Goal: Transaction & Acquisition: Purchase product/service

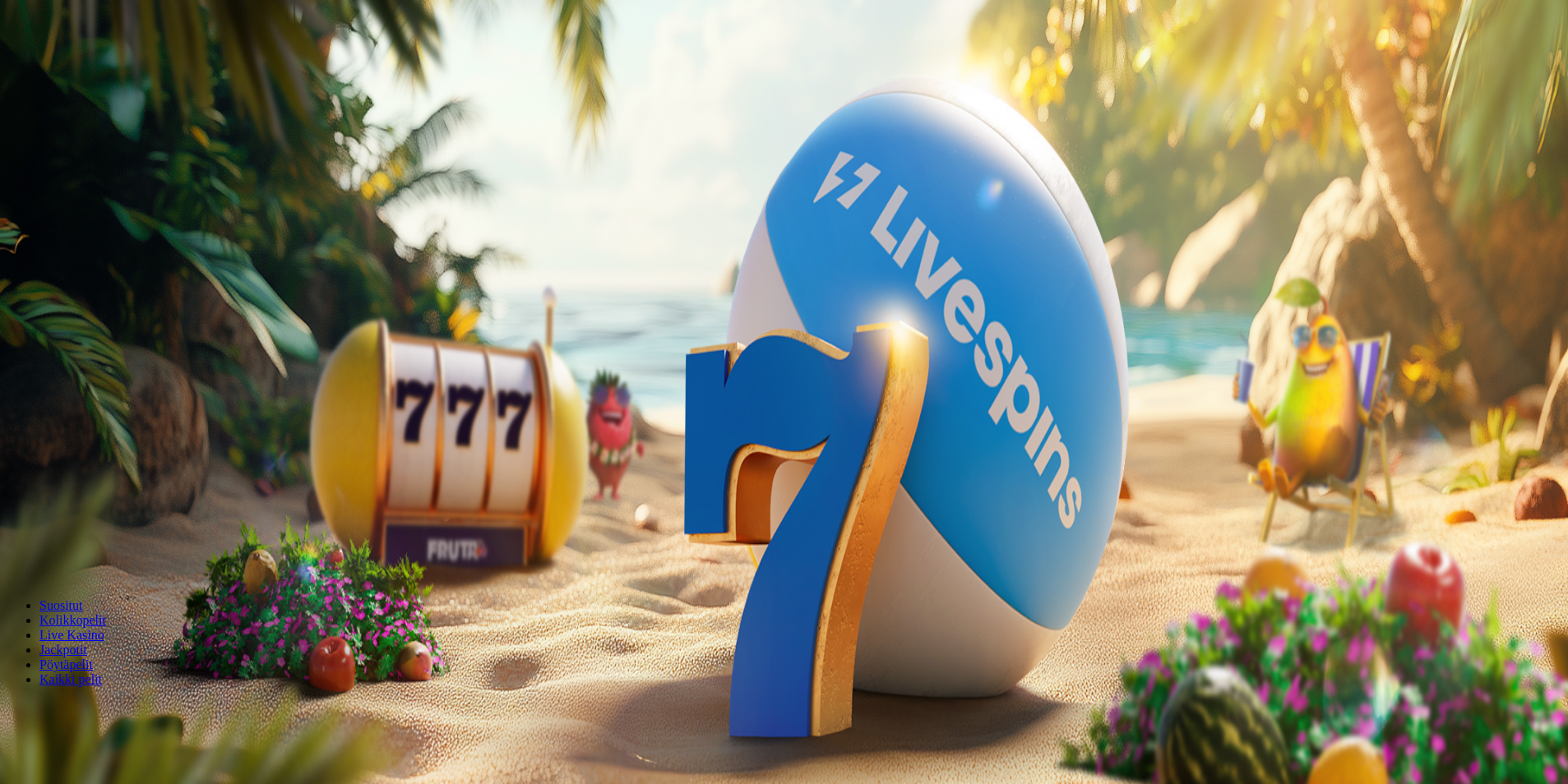
click at [50, 212] on span "Talletus" at bounding box center [32, 205] width 37 height 13
click at [118, 570] on button "TALLETA JA PELAA" at bounding box center [62, 578] width 112 height 18
click at [50, 212] on span "Talletus" at bounding box center [32, 205] width 37 height 13
click at [123, 539] on input "***" at bounding box center [65, 547] width 117 height 17
type input "*"
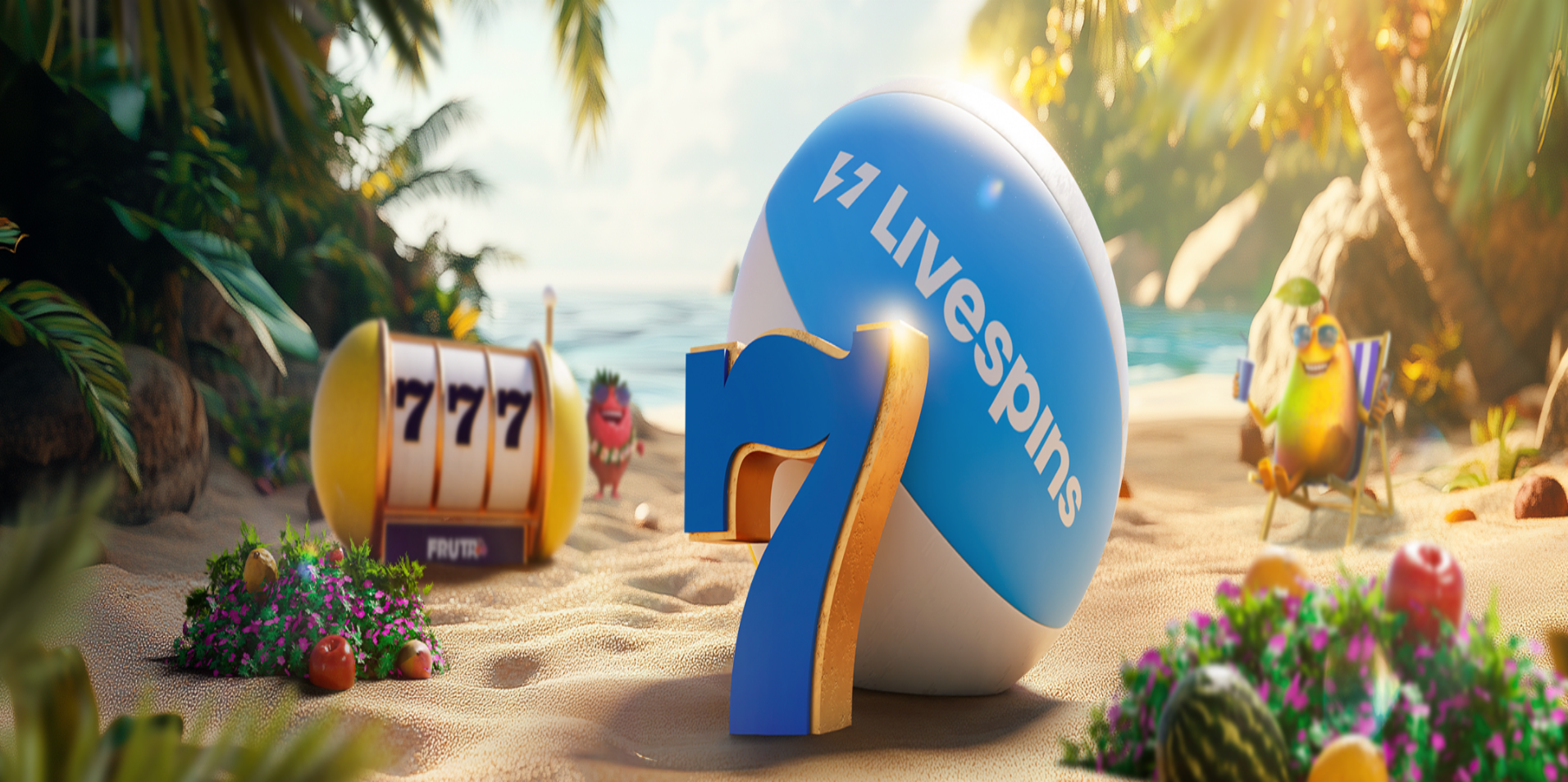
type input "**"
click at [118, 568] on button "TALLETA JA PELAA" at bounding box center [62, 577] width 111 height 18
click at [85, 270] on span "Palkkiot" at bounding box center [65, 264] width 39 height 13
click at [13, 397] on span "close icon" at bounding box center [13, 397] width 0 height 0
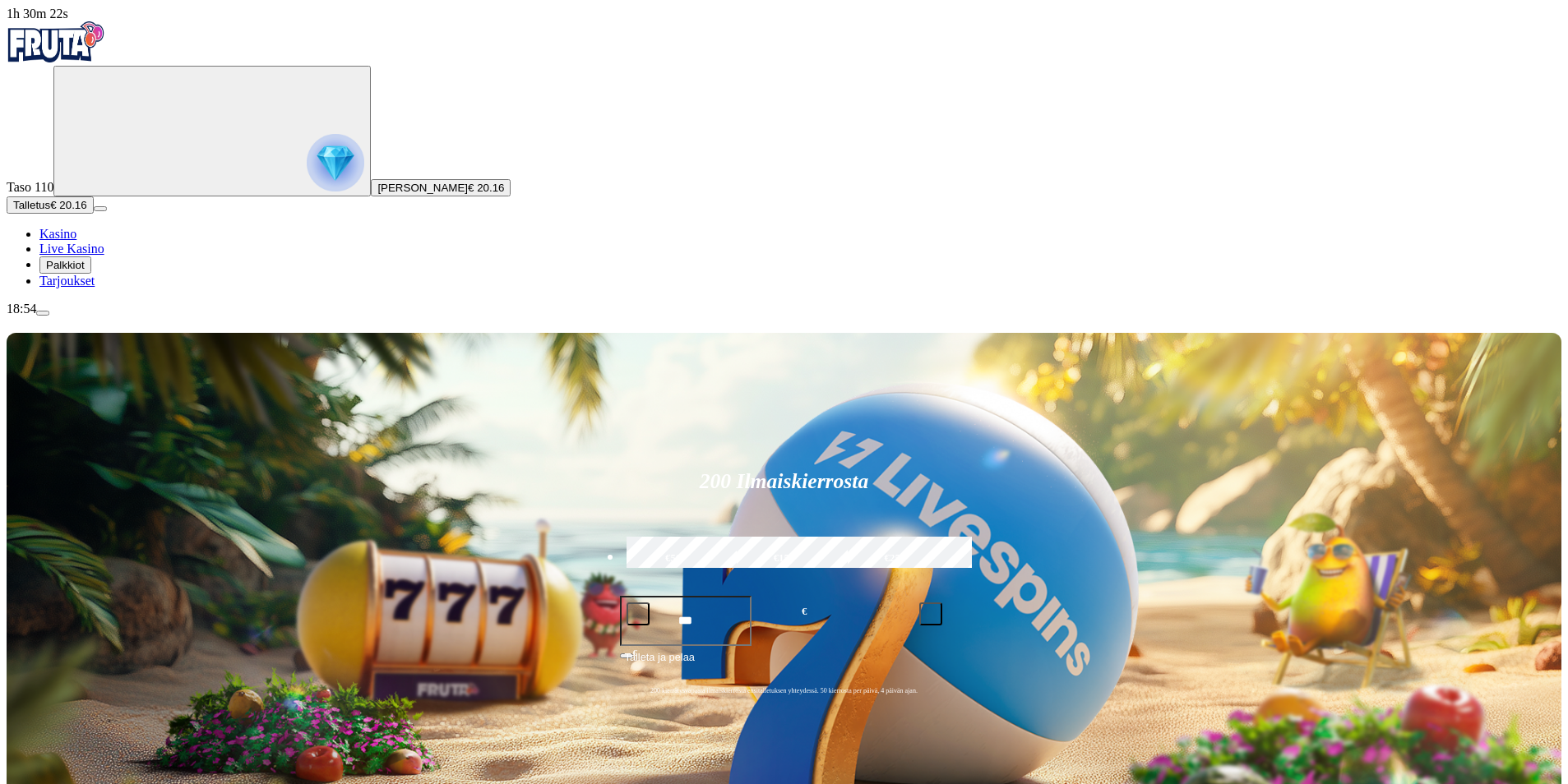
click at [85, 271] on span "Palkkiot" at bounding box center [66, 264] width 39 height 13
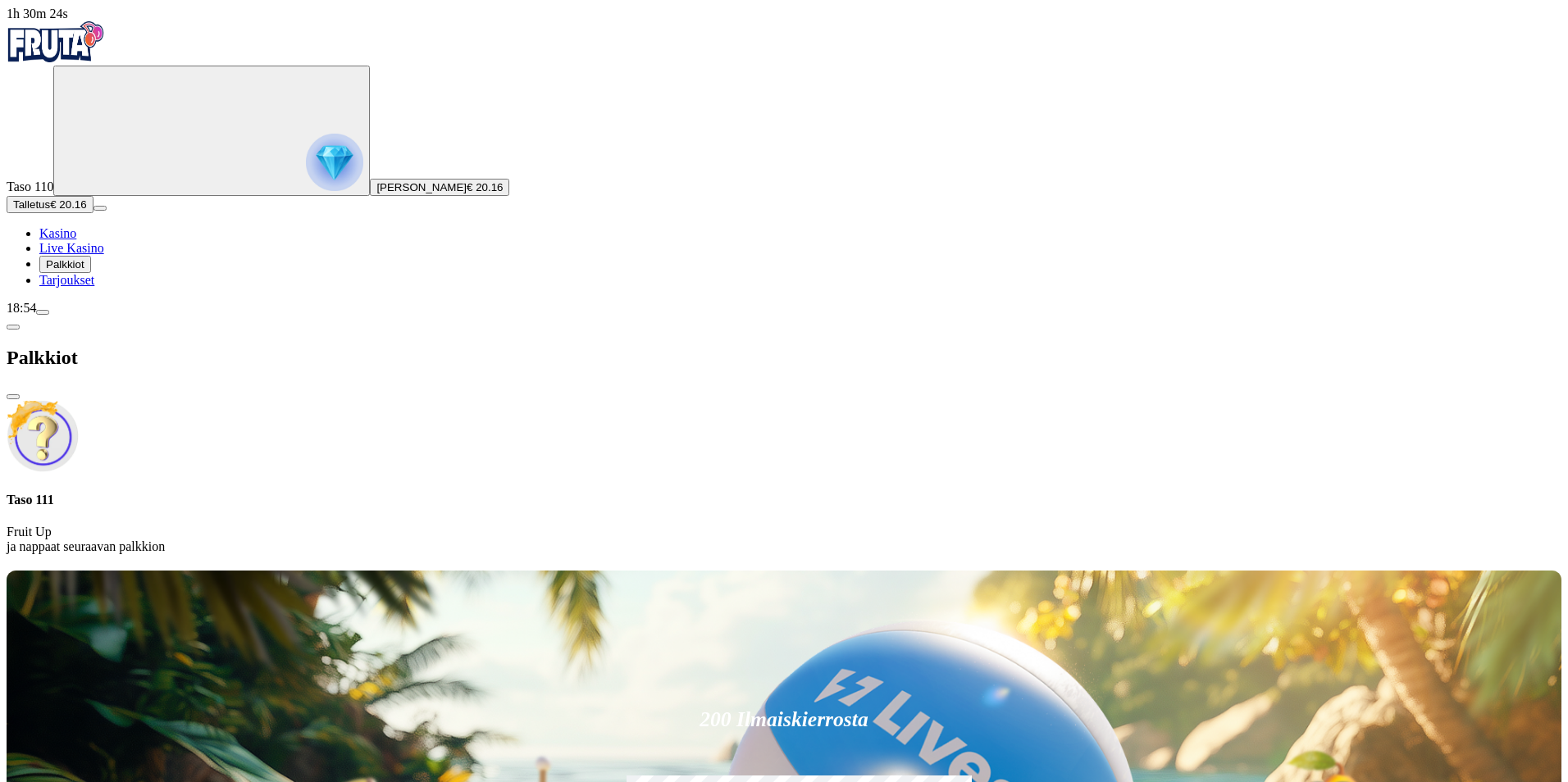
click at [85, 270] on span "Palkkiot" at bounding box center [65, 264] width 39 height 13
click at [13, 397] on span "close icon" at bounding box center [13, 397] width 0 height 0
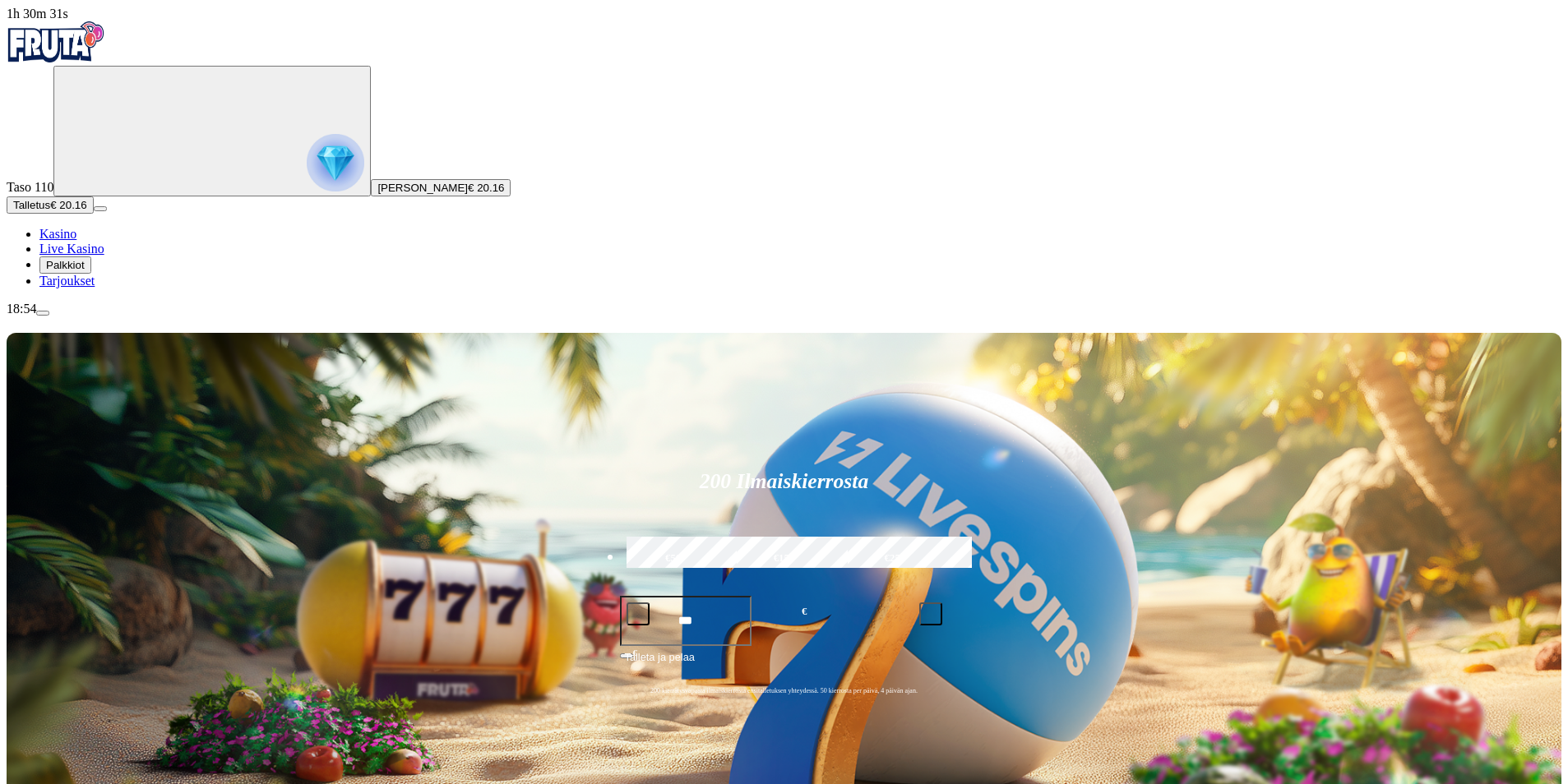
click at [43, 313] on span "menu icon" at bounding box center [43, 313] width 0 height 0
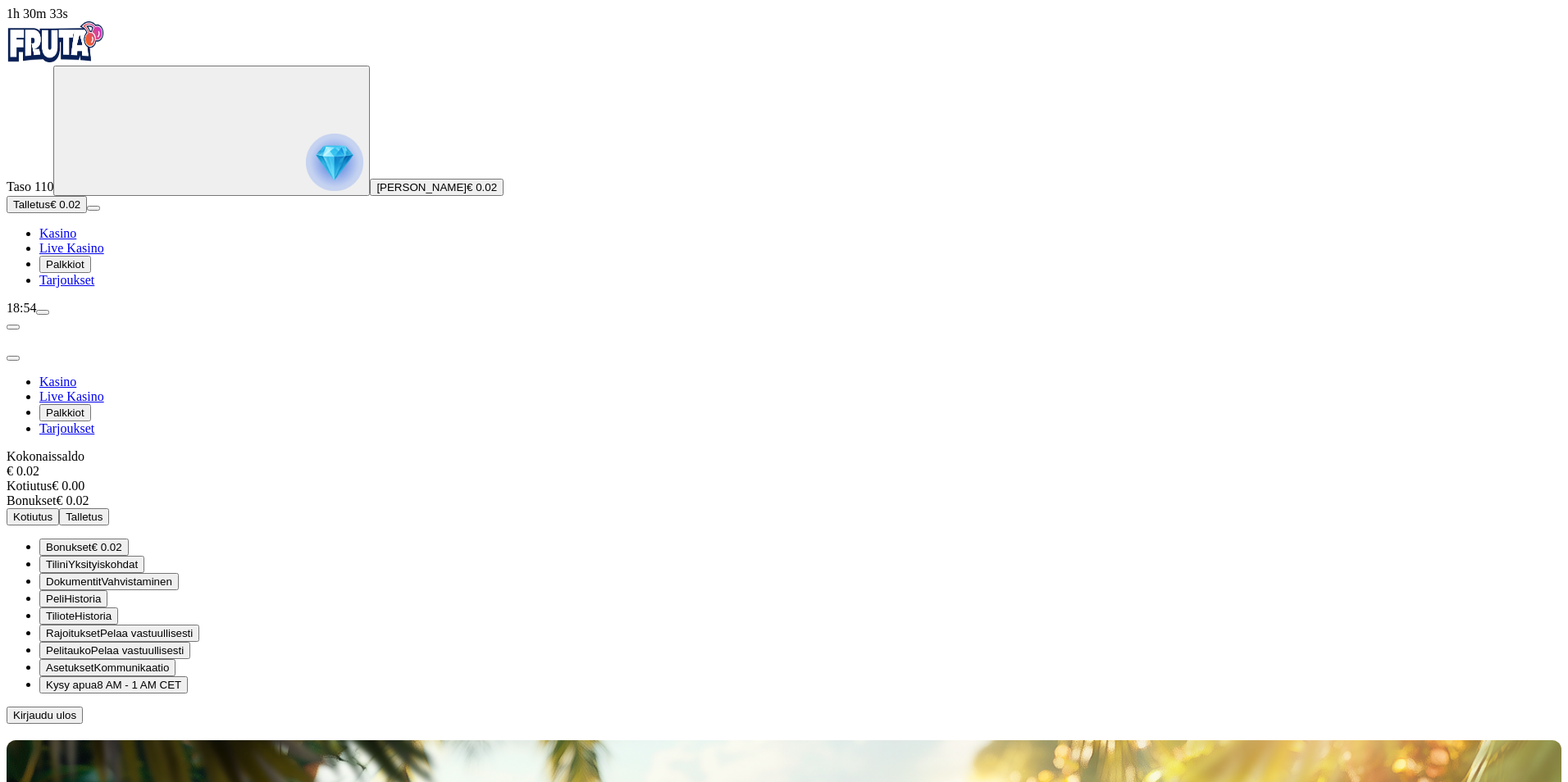
click at [76, 709] on span "Kirjaudu ulos" at bounding box center [44, 715] width 63 height 13
